Goal: Information Seeking & Learning: Find specific fact

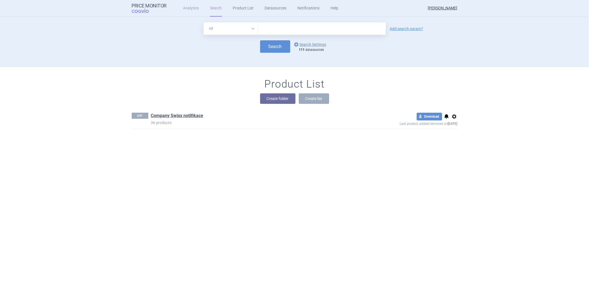
click at [190, 7] on link "Analytics" at bounding box center [191, 8] width 16 height 17
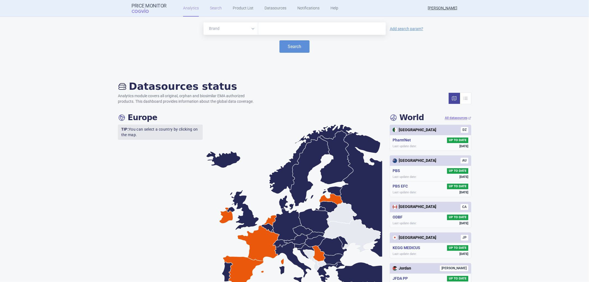
click at [214, 10] on link "Search" at bounding box center [216, 8] width 12 height 17
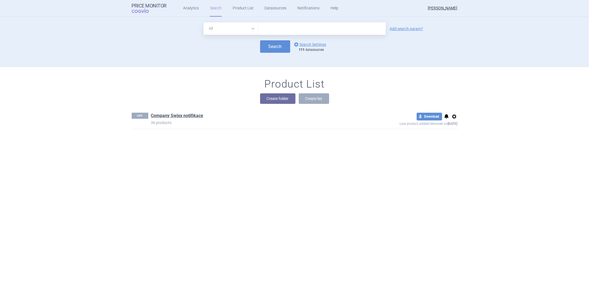
click at [279, 31] on input "text" at bounding box center [322, 28] width 128 height 12
drag, startPoint x: 286, startPoint y: 32, endPoint x: 248, endPoint y: 30, distance: 38.2
click at [248, 30] on div "All Brand Name ATC Company Active Substance Country Newer than [MEDICAL_DATA]" at bounding box center [295, 28] width 182 height 12
type input "aripiprasol"
click at [266, 45] on button "Search" at bounding box center [275, 46] width 30 height 12
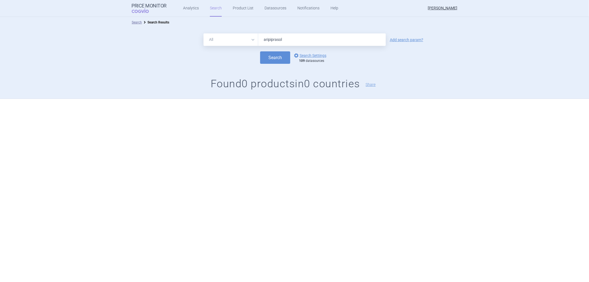
click at [288, 41] on input "aripiprasol" at bounding box center [322, 39] width 128 height 12
click at [278, 40] on input "aripiprasol" at bounding box center [322, 39] width 128 height 12
type input "aripiprazol"
click at [260, 51] on button "Search" at bounding box center [275, 57] width 30 height 12
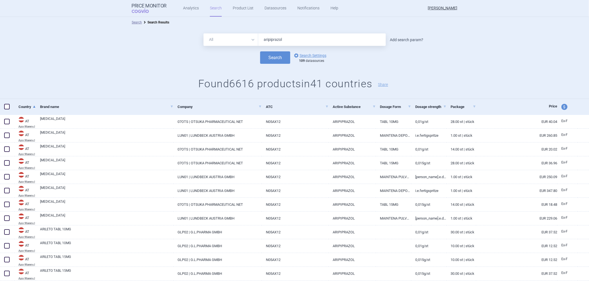
click at [407, 40] on link "Add search param?" at bounding box center [406, 40] width 33 height 4
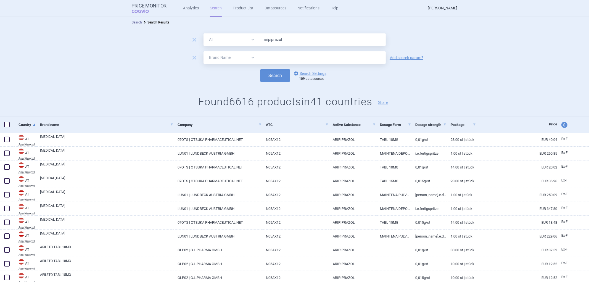
click at [252, 57] on select "All Brand Name ATC Company Active Substance Country Newer than" at bounding box center [231, 57] width 55 height 12
click at [204, 51] on select "All Brand Name ATC Company Active Substance Country Newer than" at bounding box center [231, 57] width 55 height 12
click at [272, 57] on input "text" at bounding box center [322, 57] width 128 height 12
click at [249, 57] on select "All Brand Name ATC Company Active Substance Country Newer than" at bounding box center [231, 57] width 55 height 12
select select "country"
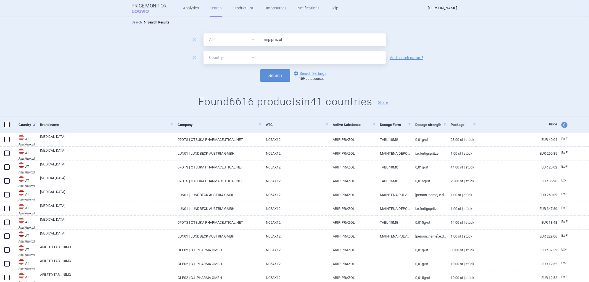
click at [204, 51] on select "All Brand Name ATC Company Active Substance Country Newer than" at bounding box center [231, 57] width 55 height 12
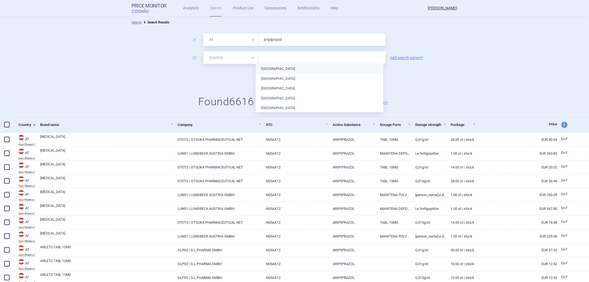
click at [274, 59] on input "text" at bounding box center [322, 57] width 122 height 7
click at [269, 87] on li "[GEOGRAPHIC_DATA]" at bounding box center [320, 88] width 128 height 10
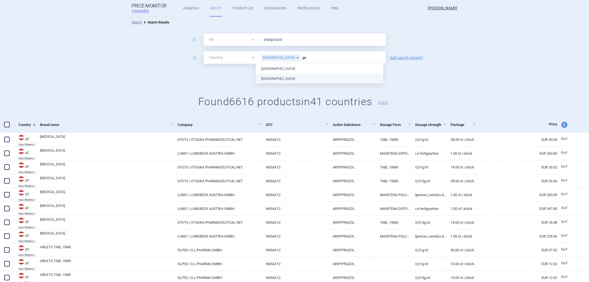
type input "ger"
click at [274, 80] on ul "[GEOGRAPHIC_DATA] [GEOGRAPHIC_DATA]" at bounding box center [320, 74] width 128 height 20
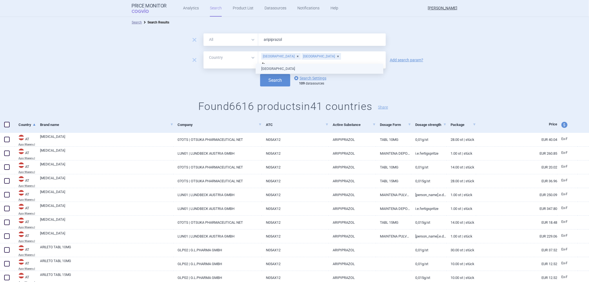
type input "fra"
click at [270, 69] on ul "[GEOGRAPHIC_DATA]" at bounding box center [320, 69] width 128 height 10
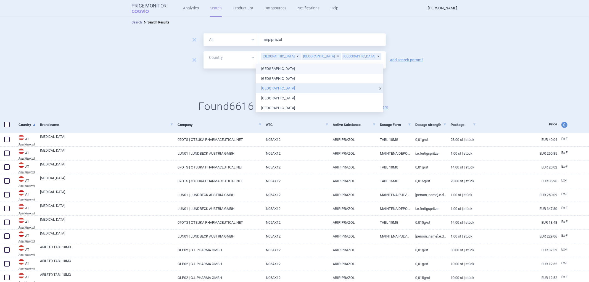
click at [342, 57] on div "[GEOGRAPHIC_DATA]" at bounding box center [362, 56] width 40 height 7
click at [434, 77] on div "Search options Search Settings 109 datasources" at bounding box center [294, 80] width 589 height 12
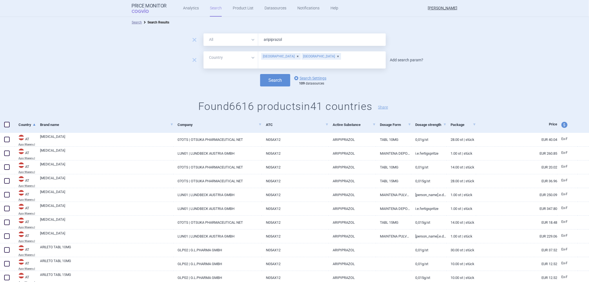
click at [395, 59] on link "Add search param?" at bounding box center [406, 60] width 33 height 4
select select "brandName"
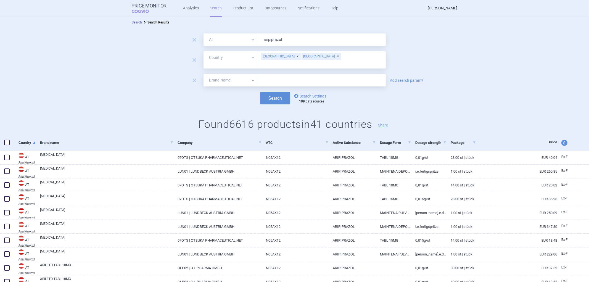
click at [250, 76] on select "All Brand Name ATC Company Active Substance Country Newer than" at bounding box center [231, 80] width 55 height 12
click at [278, 92] on button "Search" at bounding box center [275, 98] width 30 height 12
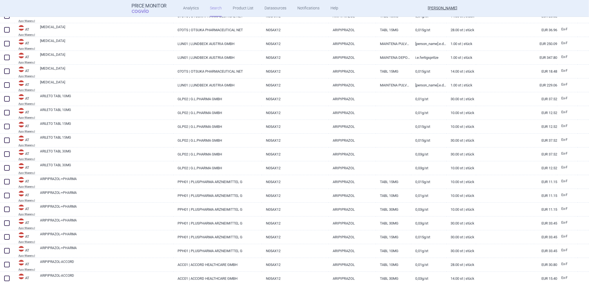
scroll to position [184, 0]
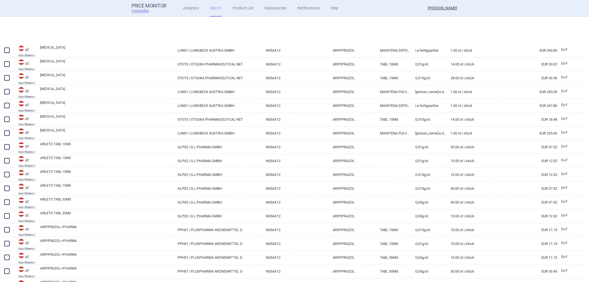
select select "country"
select select "brandName"
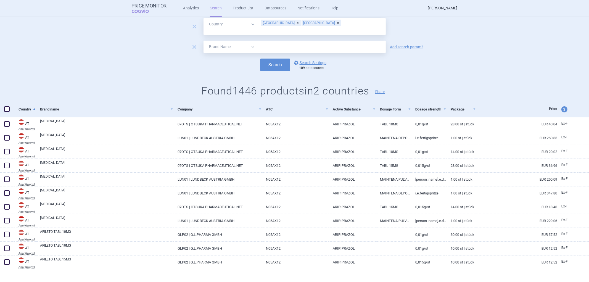
scroll to position [0, 0]
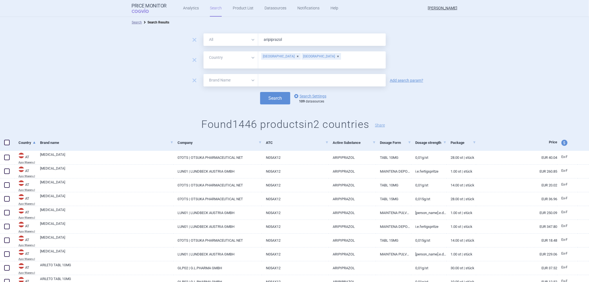
click at [251, 75] on select "All Brand Name ATC Company Active Substance Country Newer than" at bounding box center [231, 80] width 55 height 12
click at [426, 104] on div "remove All Brand Name ATC Company Active Substance Country Newer than aripipraz…" at bounding box center [294, 84] width 589 height 112
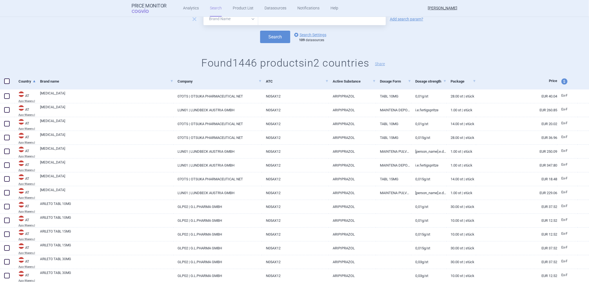
scroll to position [92, 0]
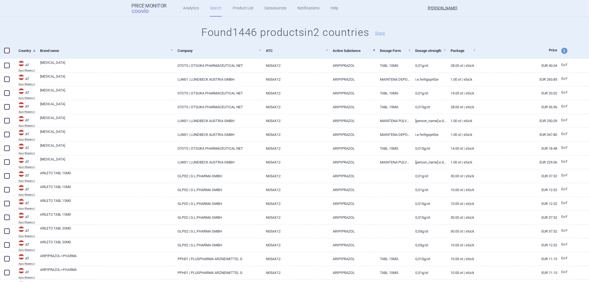
click at [373, 50] on span at bounding box center [374, 50] width 2 height 2
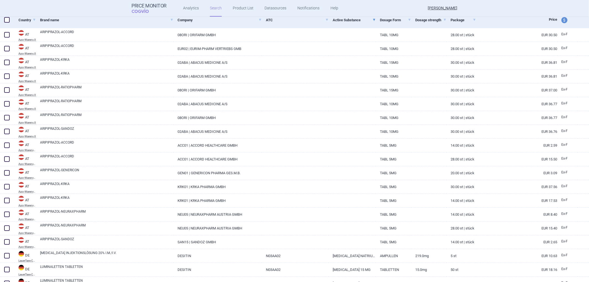
scroll to position [61, 0]
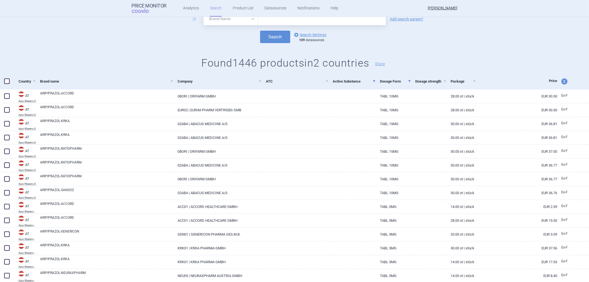
click at [380, 80] on link "Dosage Form" at bounding box center [395, 82] width 31 height 14
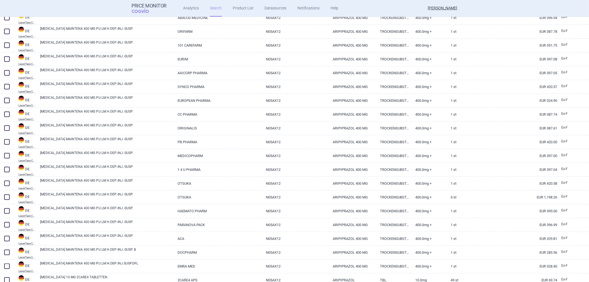
scroll to position [614, 0]
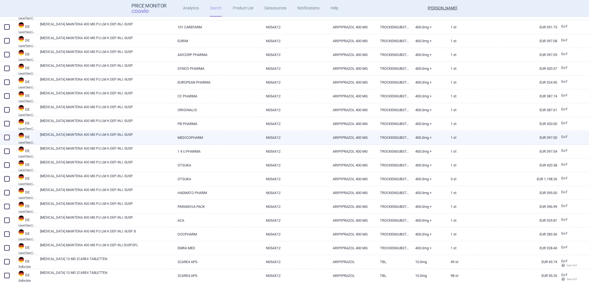
click at [197, 140] on link "MEDICOPHARM" at bounding box center [218, 138] width 88 height 14
select select "EUR"
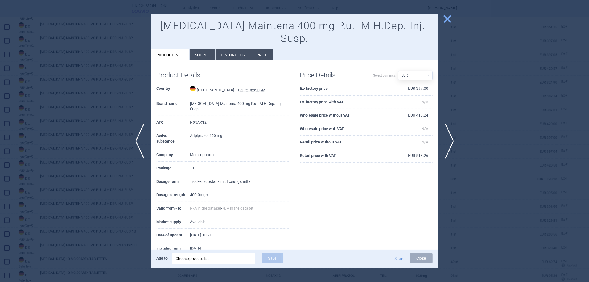
click at [216, 242] on td "[DATE]" at bounding box center [239, 249] width 99 height 14
drag, startPoint x: 194, startPoint y: 131, endPoint x: 225, endPoint y: 131, distance: 30.4
click at [225, 148] on td "Medicopharm" at bounding box center [239, 155] width 99 height 14
click at [448, 22] on span "close" at bounding box center [448, 19] width 10 height 10
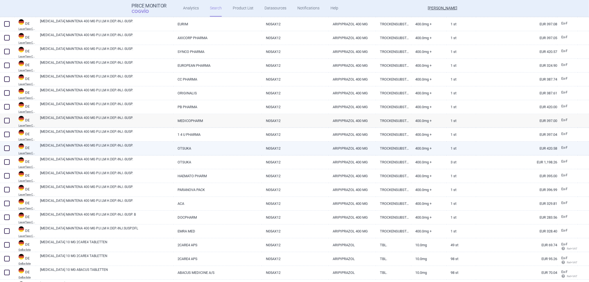
scroll to position [645, 0]
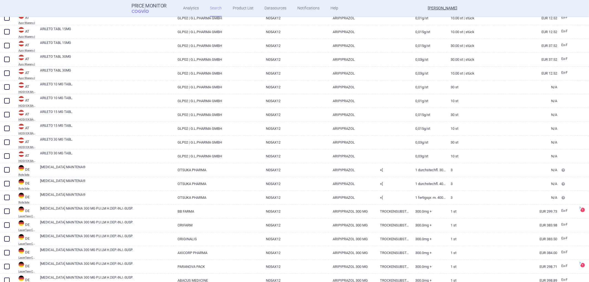
select select "country"
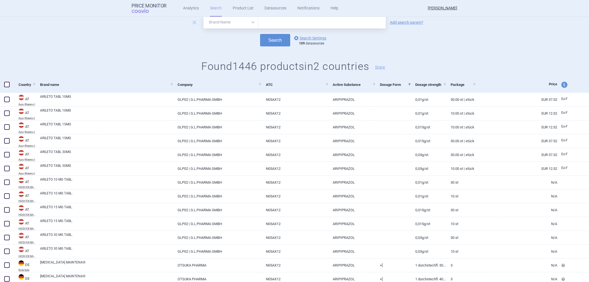
scroll to position [0, 0]
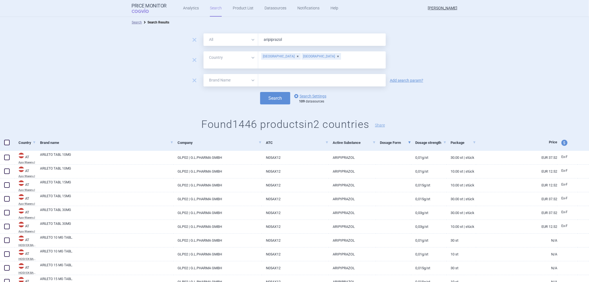
click at [252, 74] on select "All Brand Name ATC Company Active Substance Country Newer than" at bounding box center [231, 80] width 55 height 12
select select "mah"
click at [204, 74] on select "All Brand Name ATC Company Active Substance Country Newer than" at bounding box center [231, 80] width 55 height 12
click at [279, 76] on input "text" at bounding box center [322, 80] width 128 height 12
click at [274, 94] on button "Search" at bounding box center [275, 98] width 30 height 12
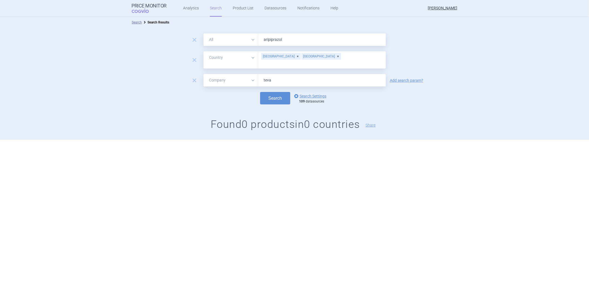
drag, startPoint x: 278, startPoint y: 75, endPoint x: 259, endPoint y: 73, distance: 18.6
click at [259, 74] on input "teva" at bounding box center [322, 80] width 128 height 12
type input "stada"
click at [272, 92] on button "Search" at bounding box center [275, 98] width 30 height 12
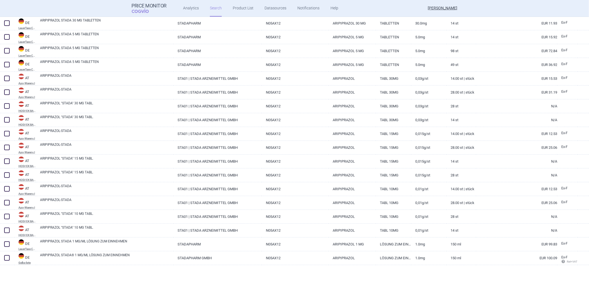
scroll to position [439, 0]
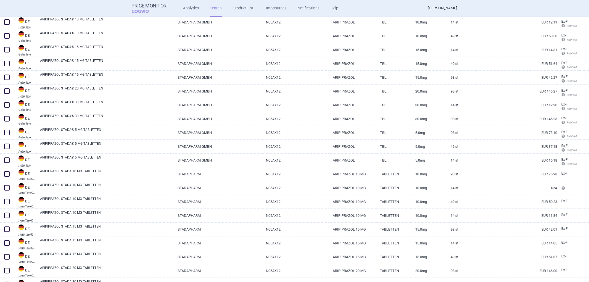
select select "country"
select select "mah"
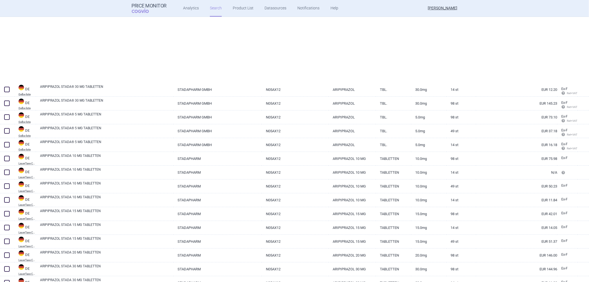
select select "country"
select select "mah"
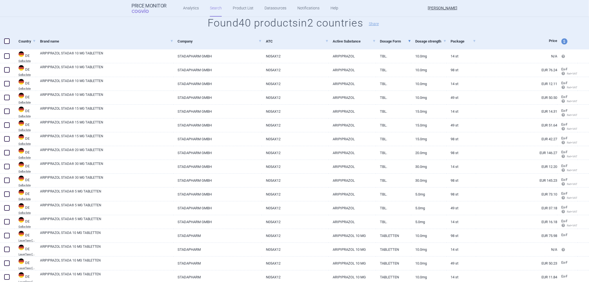
scroll to position [0, 0]
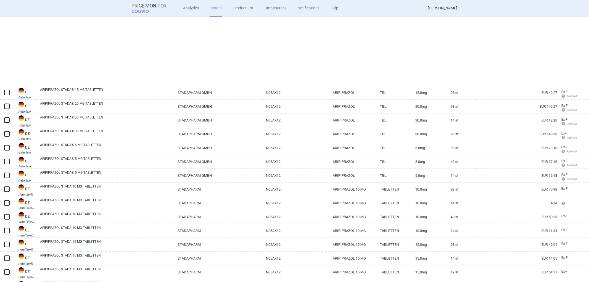
select select "country"
select select "mah"
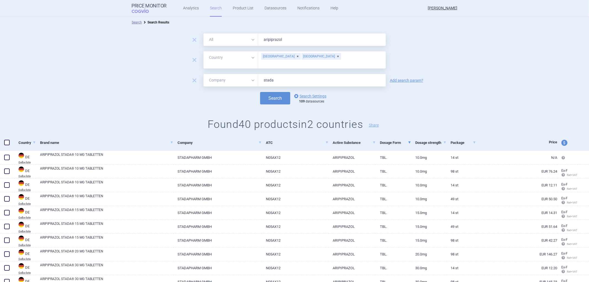
drag, startPoint x: 275, startPoint y: 76, endPoint x: 244, endPoint y: 76, distance: 31.5
click at [244, 76] on div "All Brand Name ATC Company Active Substance Country Newer than stada" at bounding box center [295, 80] width 182 height 12
click at [290, 36] on input "aripiprazol" at bounding box center [322, 39] width 128 height 12
type input "aripiprazol 400"
click at [260, 92] on button "Search" at bounding box center [275, 98] width 30 height 12
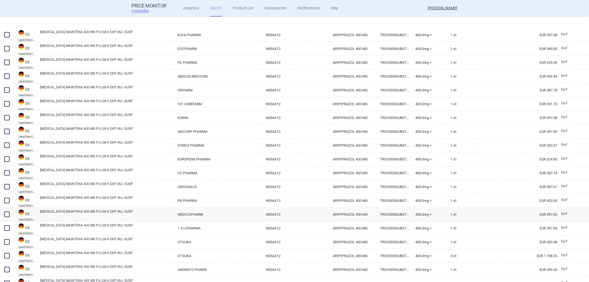
select select "country"
select select "mah"
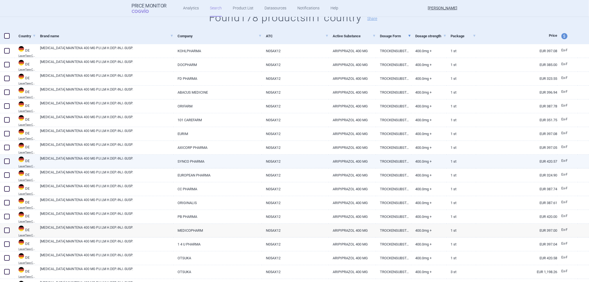
scroll to position [92, 0]
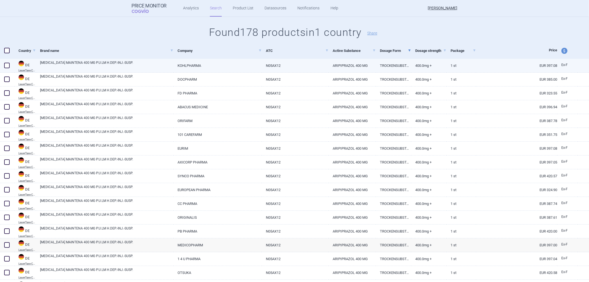
click at [188, 64] on link "KOHLPHARMA" at bounding box center [218, 66] width 88 height 14
select select "EUR"
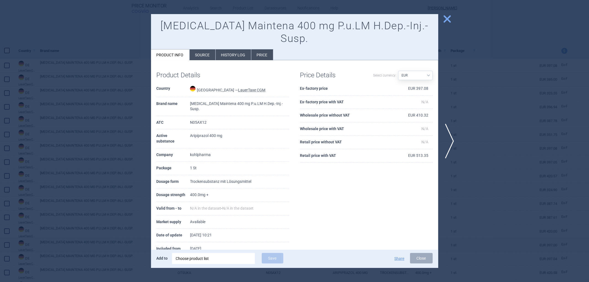
drag, startPoint x: 448, startPoint y: 19, endPoint x: 446, endPoint y: 20, distance: 3.2
click at [449, 19] on span "close" at bounding box center [448, 19] width 10 height 10
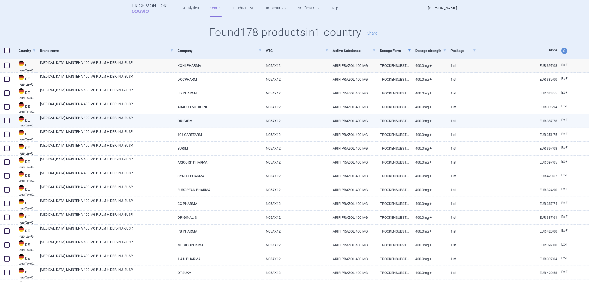
click at [185, 122] on link "ORIFARM" at bounding box center [218, 121] width 88 height 14
select select "EUR"
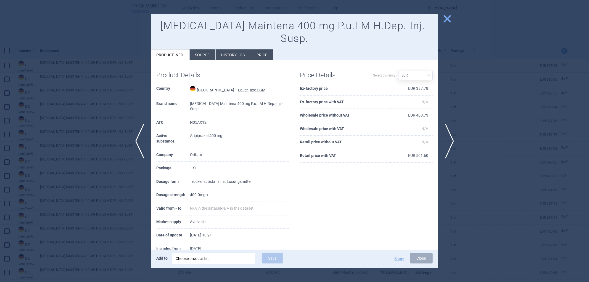
click at [447, 20] on span "close" at bounding box center [448, 19] width 10 height 10
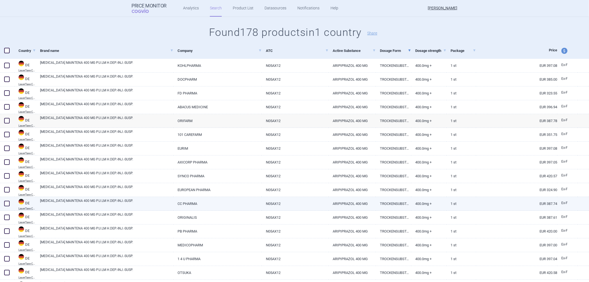
click at [187, 205] on link "CC PHARMA" at bounding box center [218, 204] width 88 height 14
select select "EUR"
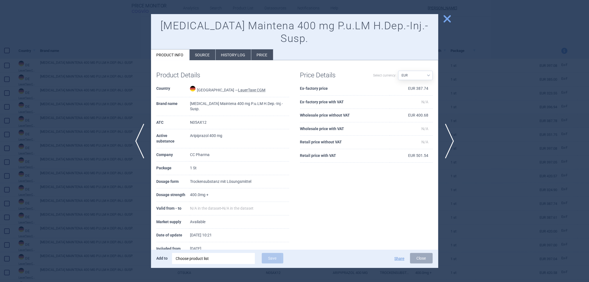
click at [449, 19] on span "close" at bounding box center [448, 19] width 10 height 10
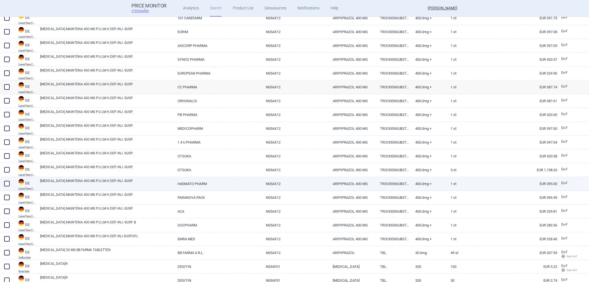
scroll to position [215, 0]
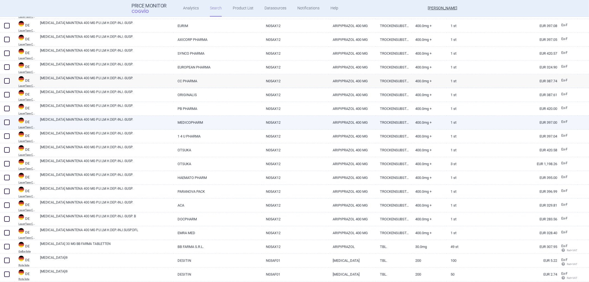
click at [195, 121] on link "MEDICOPHARM" at bounding box center [218, 123] width 88 height 14
select select "EUR"
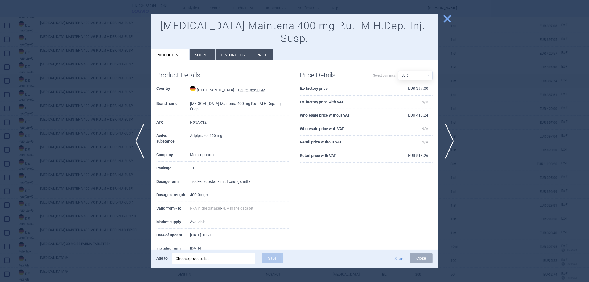
click at [449, 20] on span "close" at bounding box center [448, 19] width 10 height 10
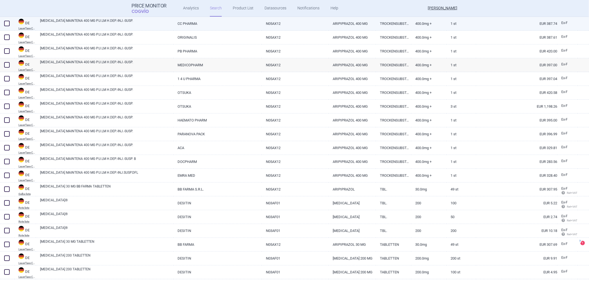
scroll to position [276, 0]
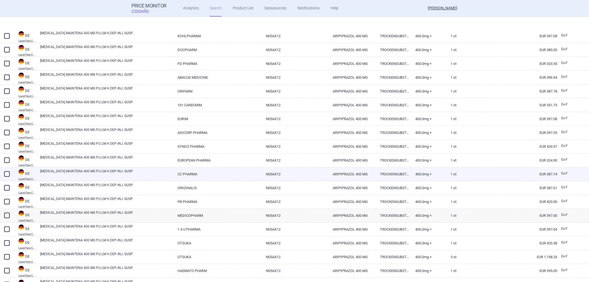
select select "country"
select select "mah"
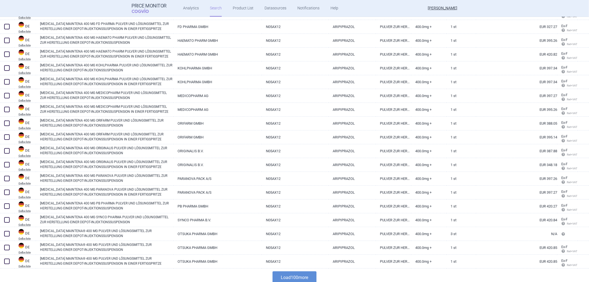
scroll to position [1268, 0]
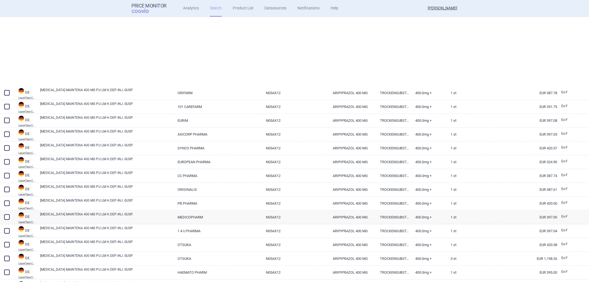
select select "country"
select select "mah"
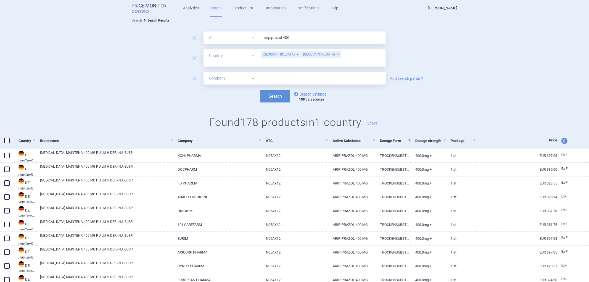
scroll to position [0, 0]
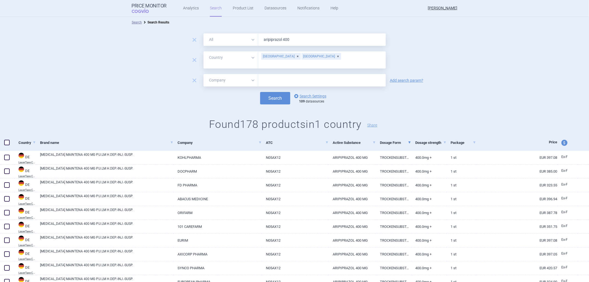
click at [302, 56] on div "[GEOGRAPHIC_DATA]" at bounding box center [322, 56] width 40 height 7
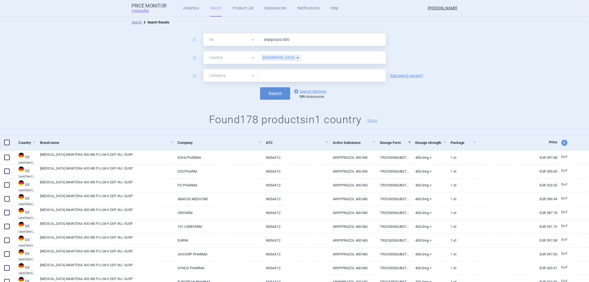
click at [226, 95] on div "Search options Search Settings 109 datasources" at bounding box center [294, 93] width 589 height 12
click at [267, 91] on button "Search" at bounding box center [275, 93] width 30 height 12
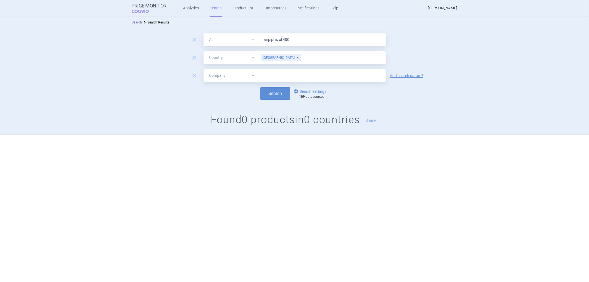
drag, startPoint x: 297, startPoint y: 41, endPoint x: 282, endPoint y: 40, distance: 14.8
click at [282, 40] on input "aripiprazol 400" at bounding box center [322, 39] width 128 height 12
click at [301, 56] on input "text" at bounding box center [342, 57] width 82 height 7
type input "belgiu"
click at [268, 70] on ul "[GEOGRAPHIC_DATA]" at bounding box center [322, 69] width 128 height 10
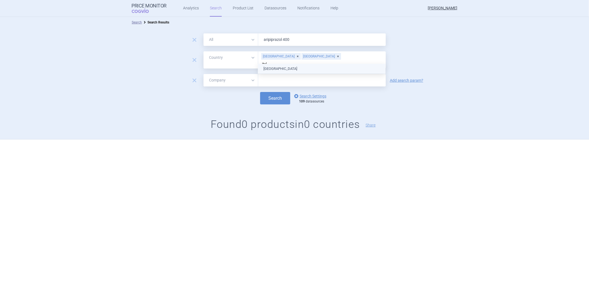
type input "[GEOGRAPHIC_DATA]"
click at [267, 67] on ul "[GEOGRAPHIC_DATA] [GEOGRAPHIC_DATA] [GEOGRAPHIC_DATA] [GEOGRAPHIC_DATA] [GEOGRA…" at bounding box center [322, 270] width 128 height 413
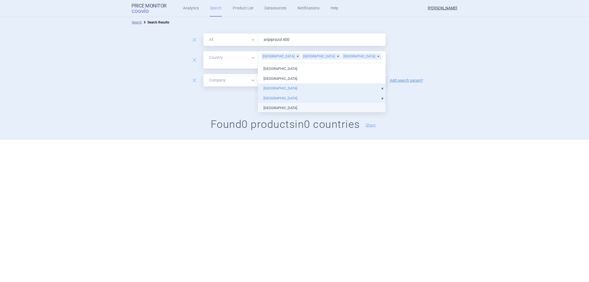
click at [220, 97] on div "Search options Search Settings 109 datasources" at bounding box center [294, 98] width 589 height 12
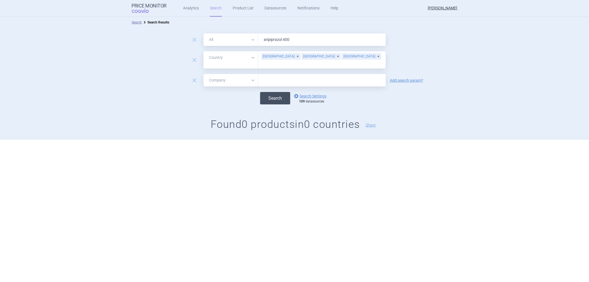
click at [274, 92] on button "Search" at bounding box center [275, 98] width 30 height 12
